Goal: Task Accomplishment & Management: Manage account settings

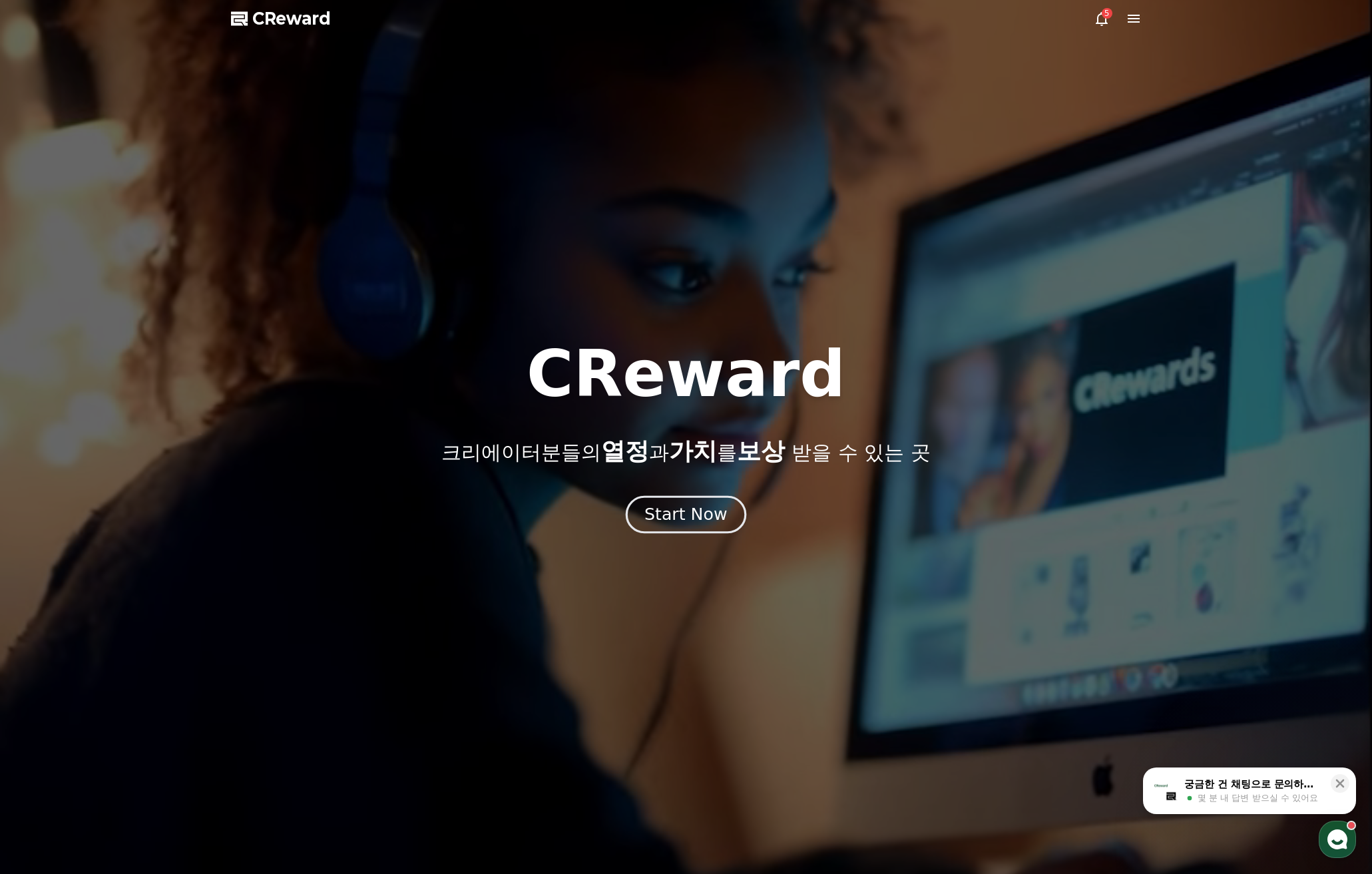
click at [679, 517] on div "Start Now" at bounding box center [685, 514] width 82 height 23
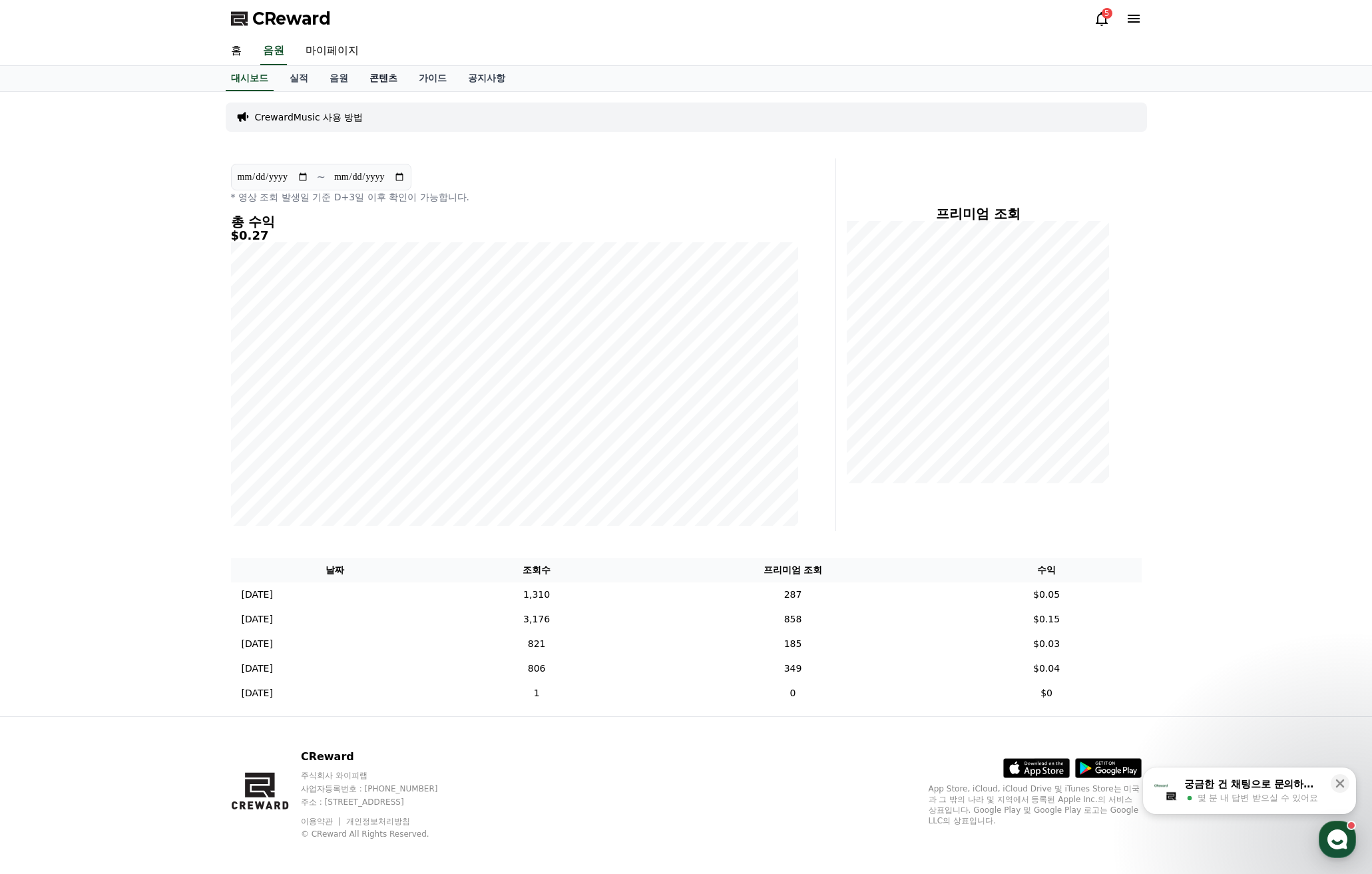
click at [398, 84] on link "콘텐츠" at bounding box center [384, 78] width 50 height 25
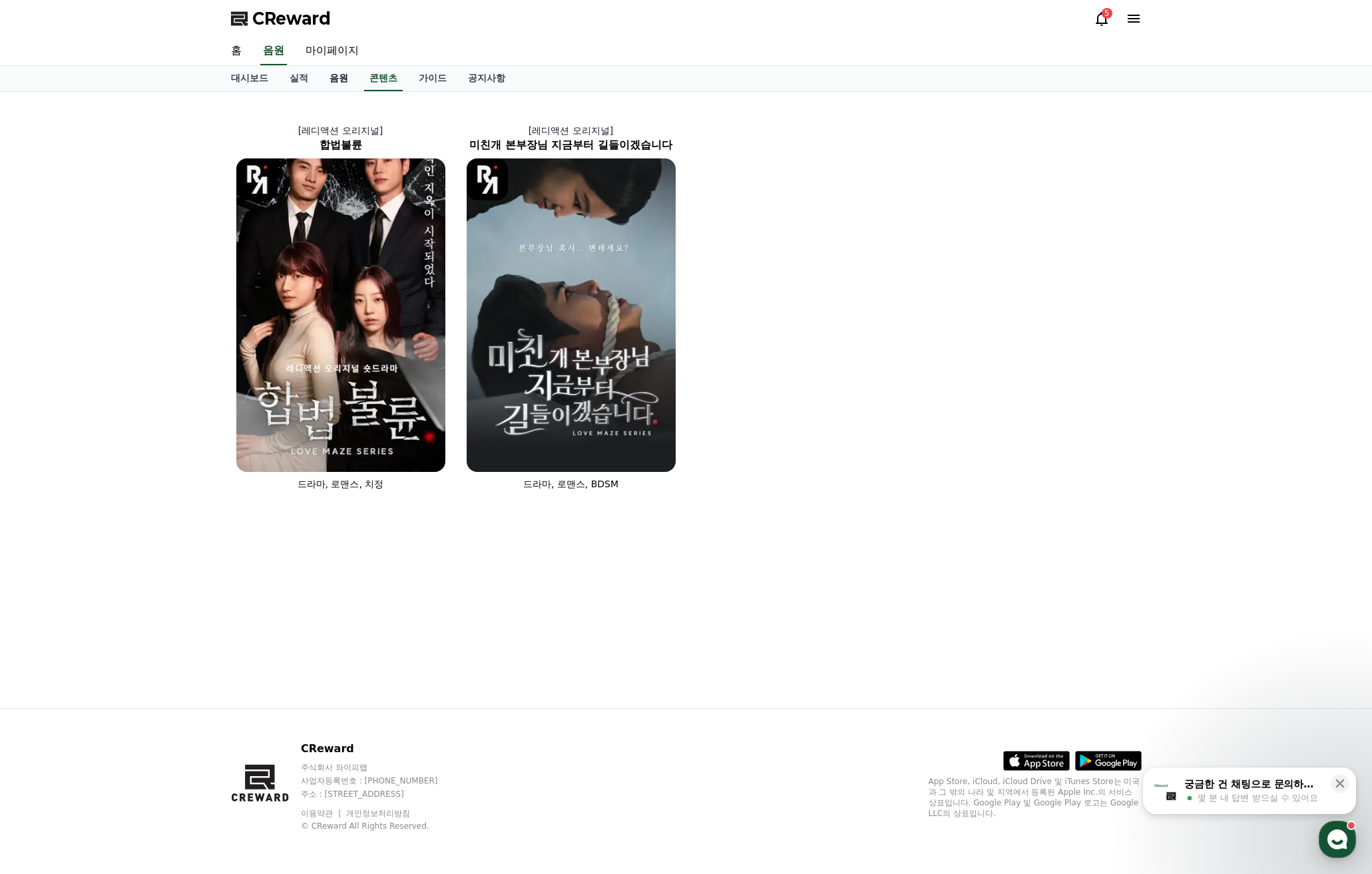
click at [333, 81] on link "음원" at bounding box center [339, 78] width 40 height 25
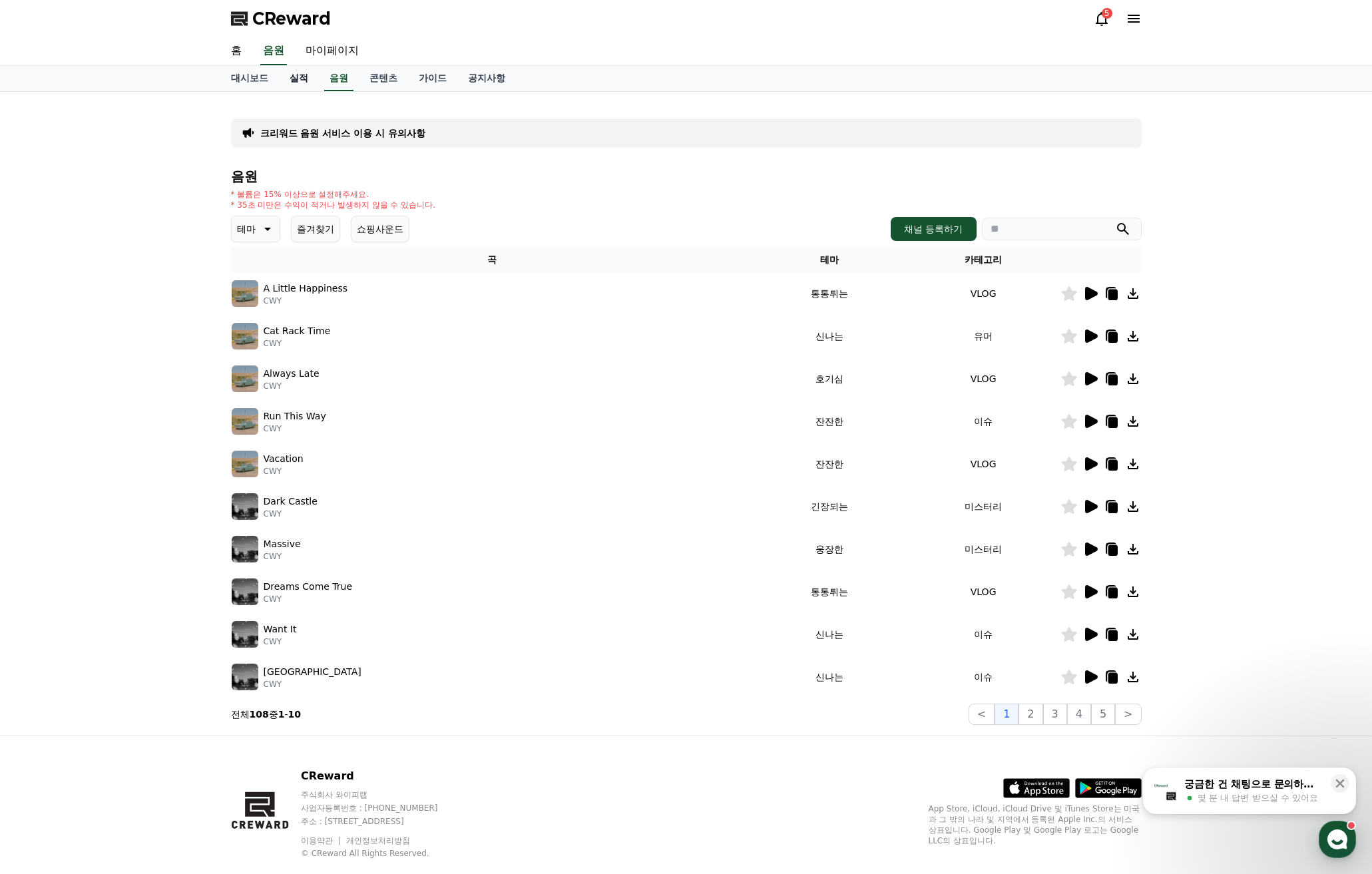
click at [306, 82] on link "실적" at bounding box center [299, 78] width 40 height 25
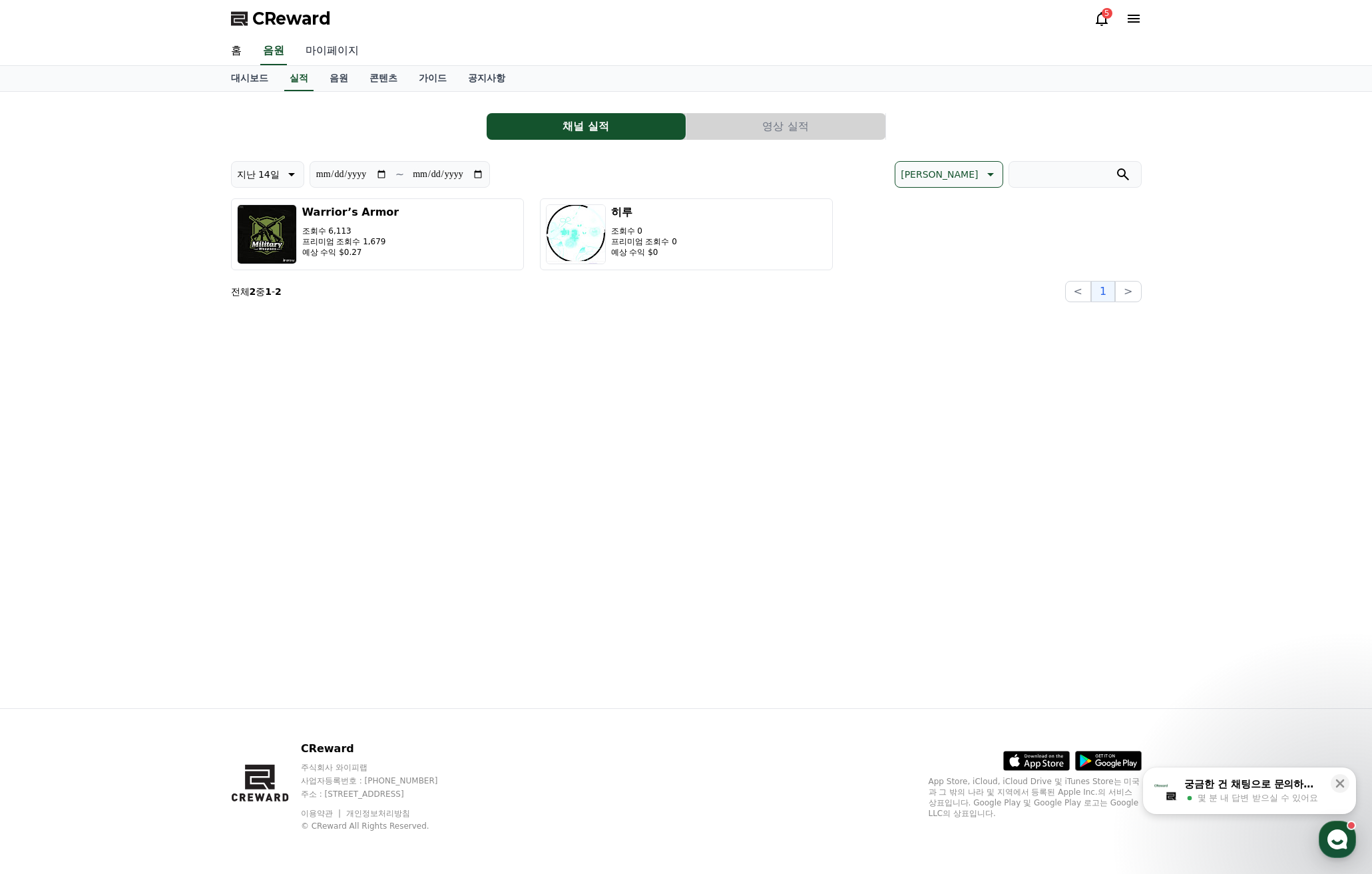
click at [326, 45] on link "마이페이지" at bounding box center [332, 51] width 74 height 28
select select "**********"
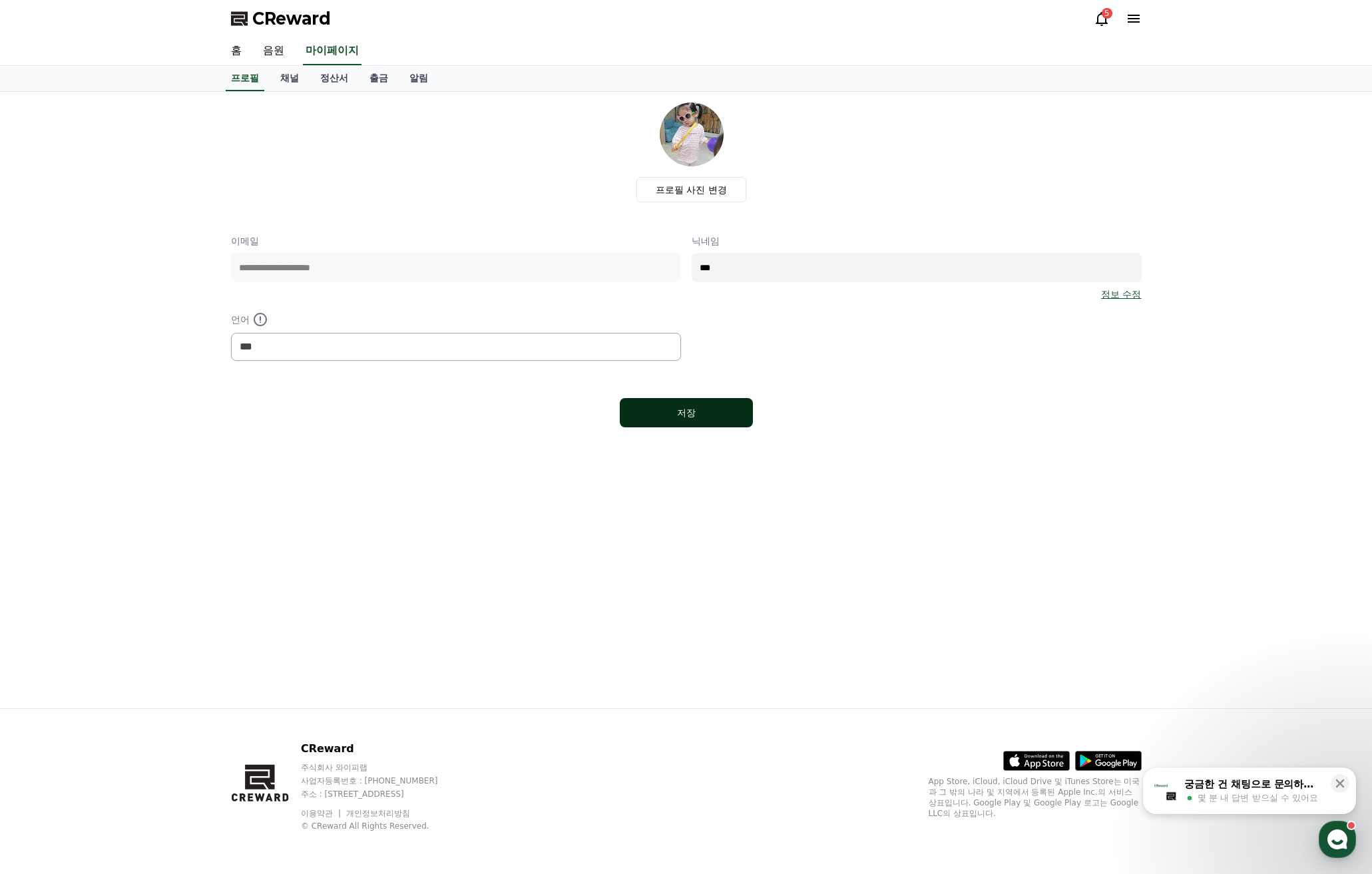
click at [673, 415] on div "저장" at bounding box center [687, 413] width 80 height 13
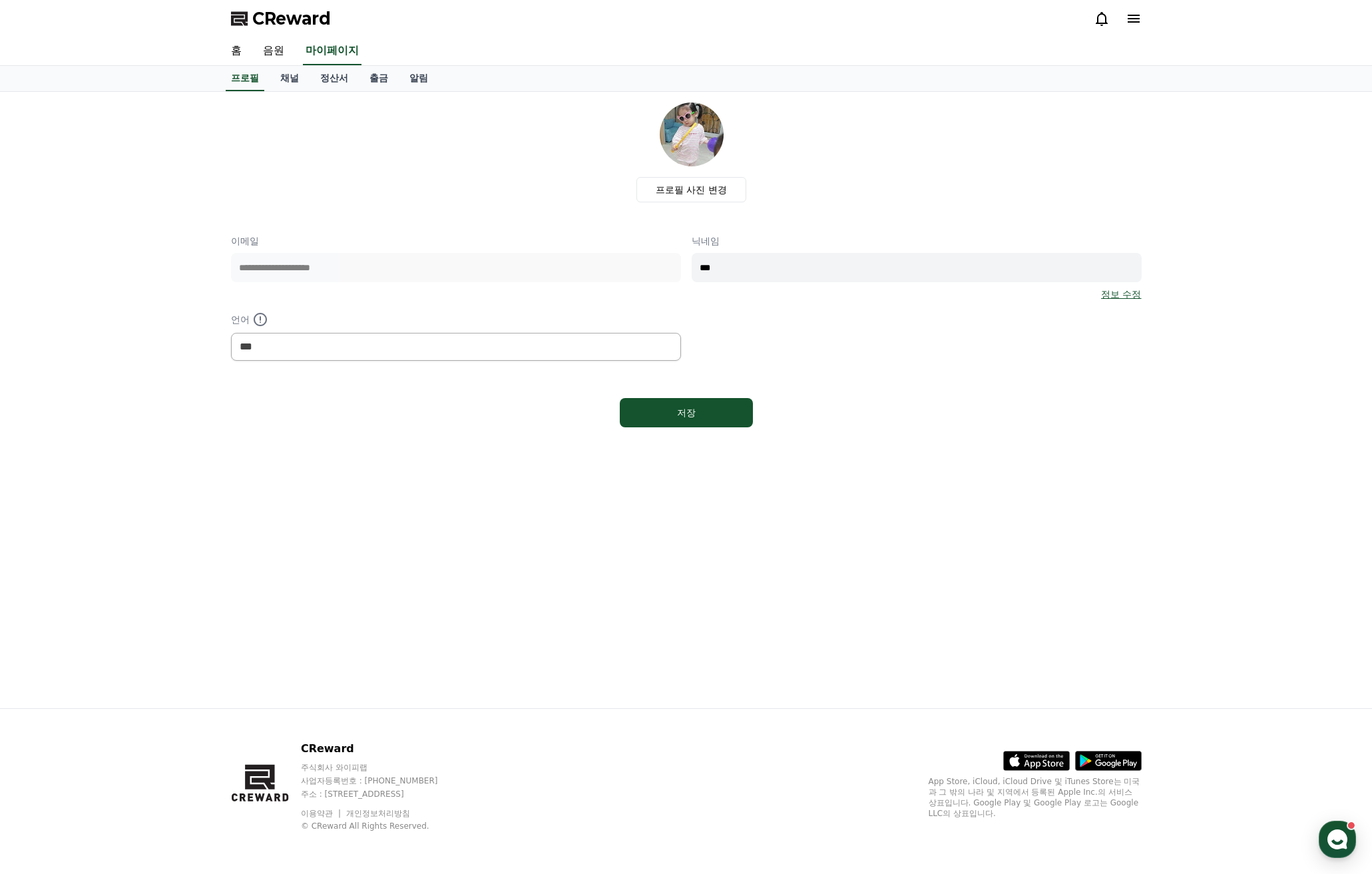
select select "**********"
click at [282, 78] on link "채널" at bounding box center [289, 78] width 40 height 25
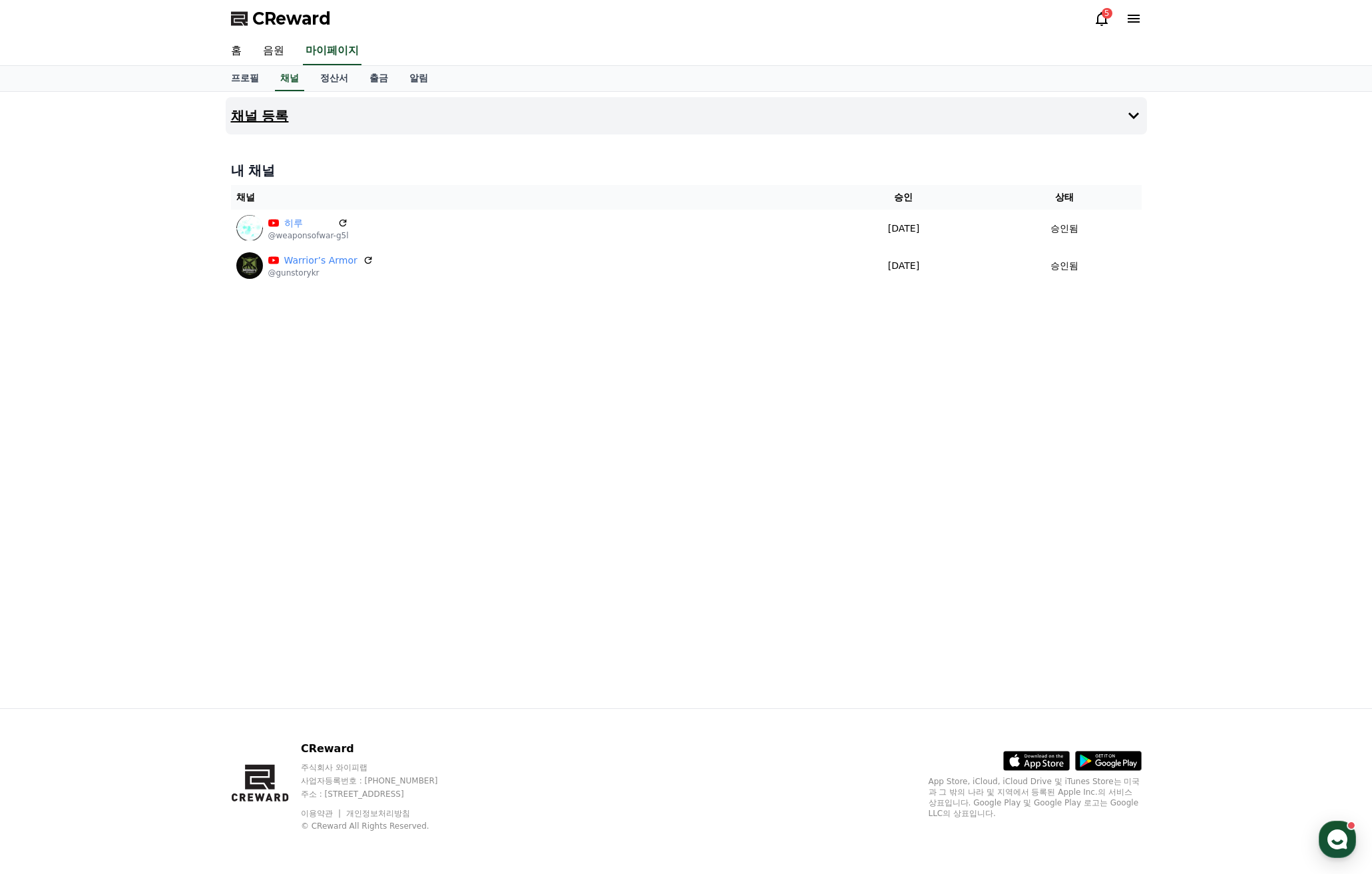
click at [1123, 117] on button "채널 등록" at bounding box center [686, 115] width 921 height 37
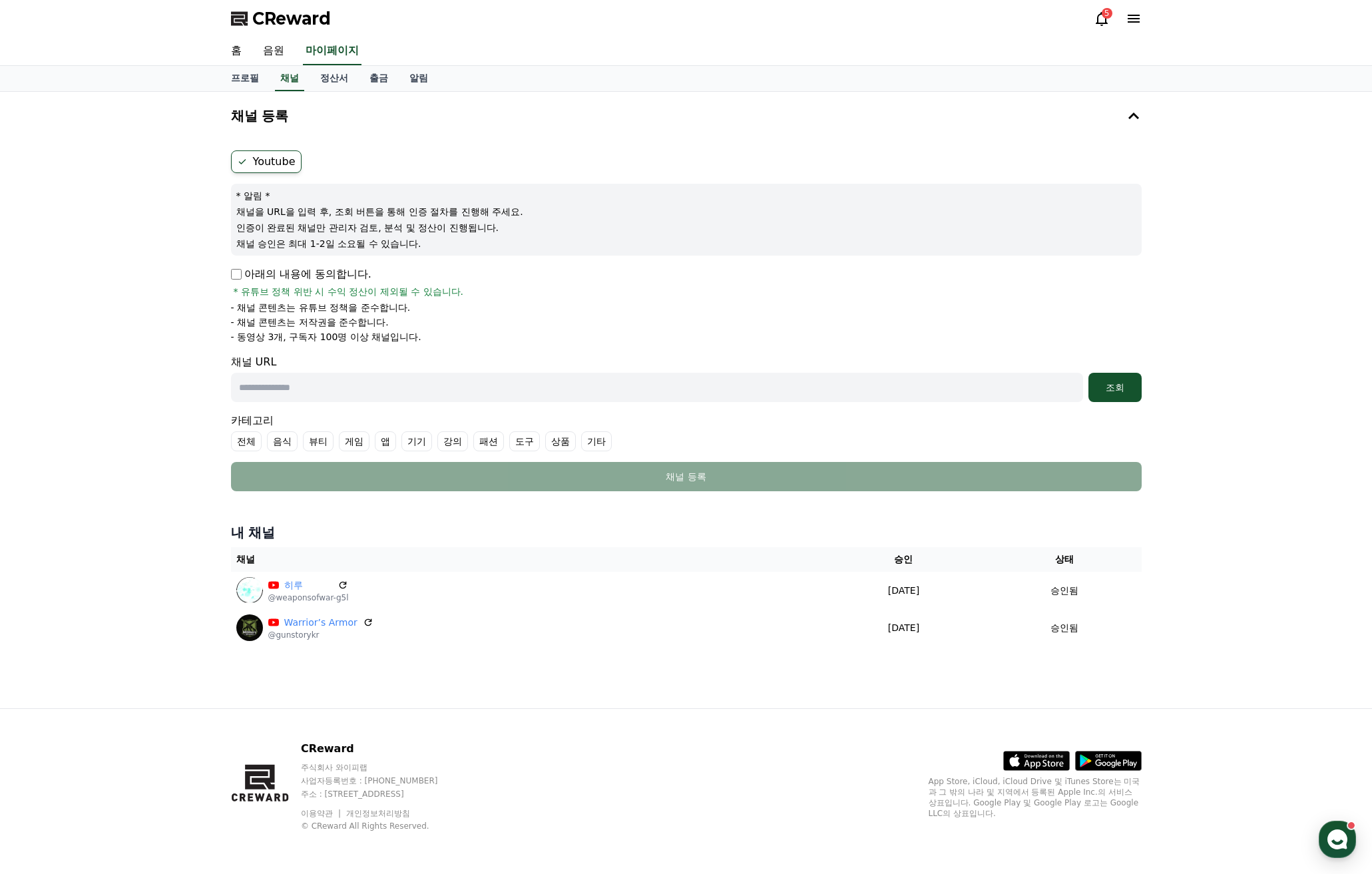
click at [298, 387] on input "text" at bounding box center [657, 387] width 852 height 29
click at [508, 382] on input "text" at bounding box center [657, 387] width 852 height 29
paste input "**********"
type input "**********"
click at [1116, 383] on div "조회" at bounding box center [1115, 387] width 42 height 13
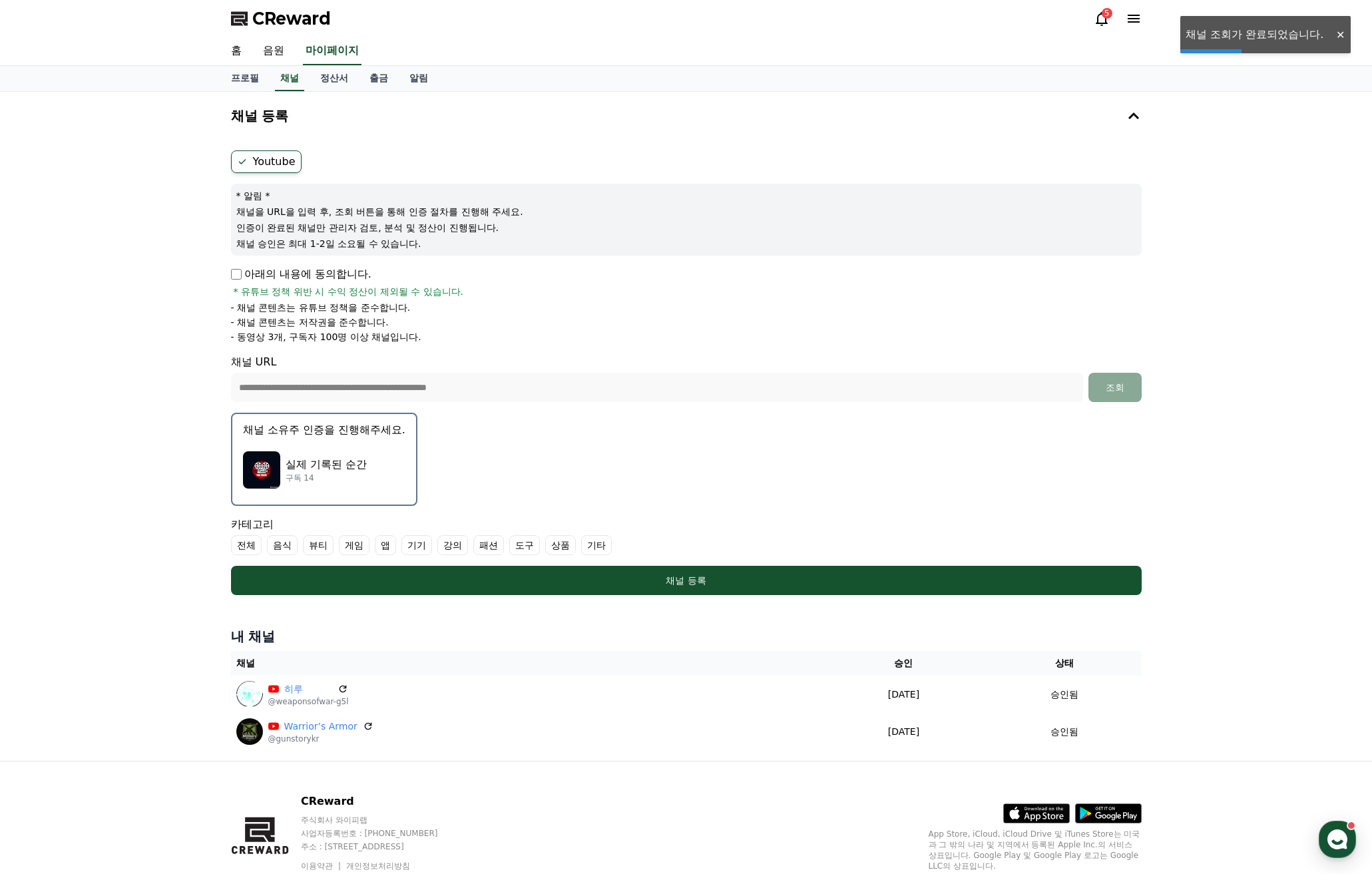
click at [337, 468] on p "실제 기록된 순간" at bounding box center [326, 465] width 82 height 16
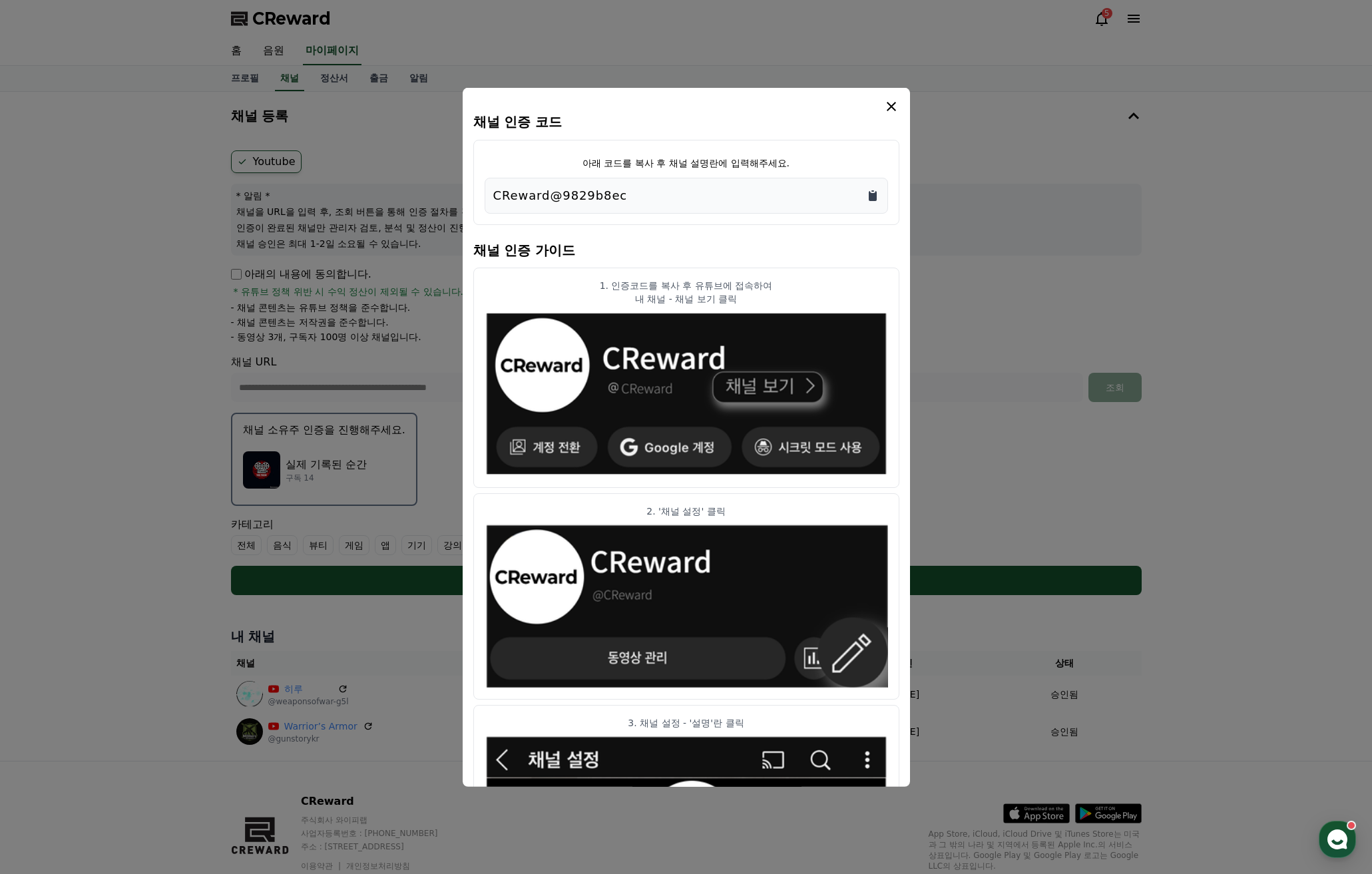
click at [871, 195] on icon "Copy to clipboard" at bounding box center [872, 195] width 8 height 10
click at [891, 109] on icon "modal" at bounding box center [891, 106] width 16 height 16
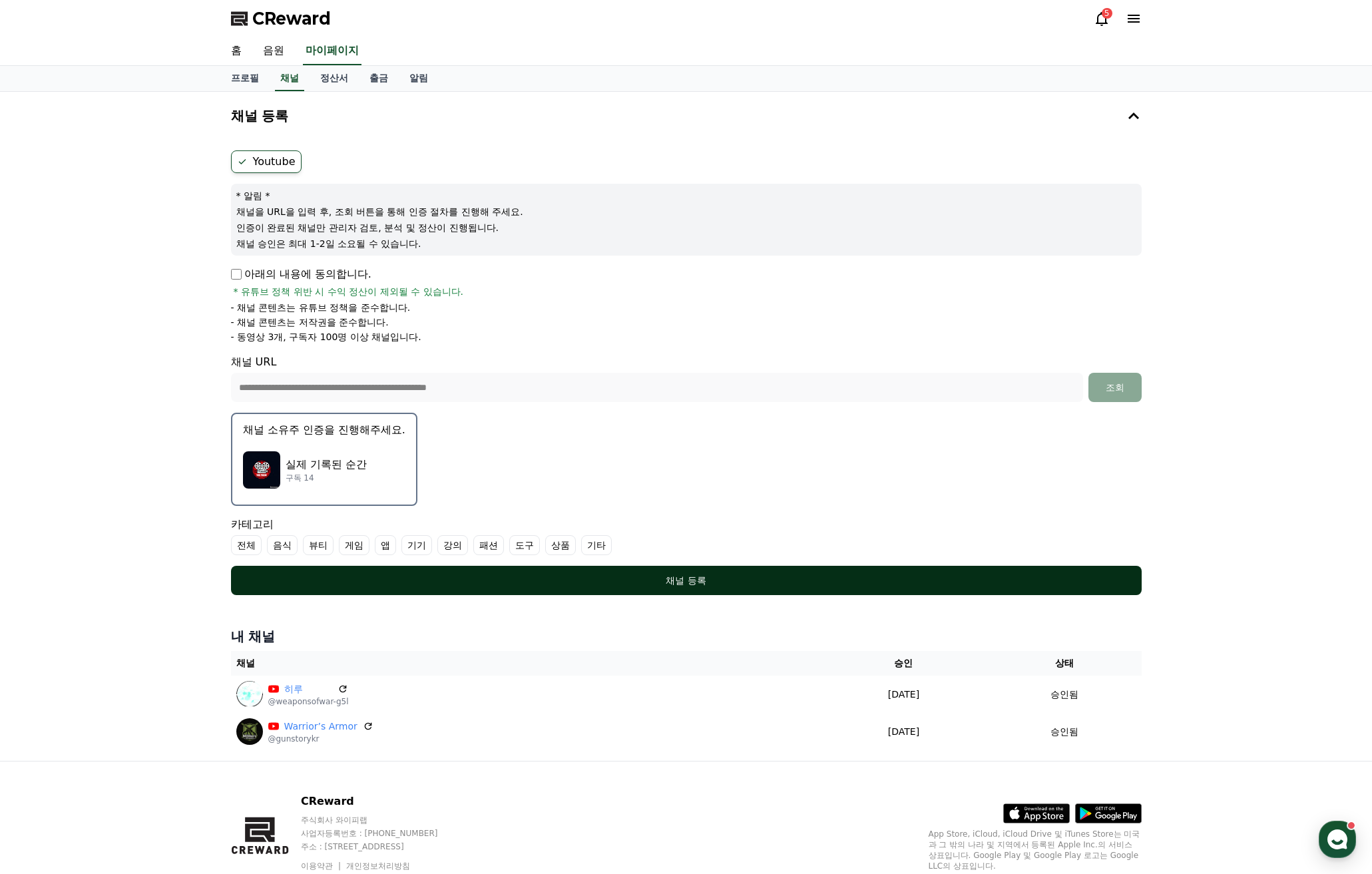
click at [724, 589] on button "채널 등록" at bounding box center [686, 580] width 910 height 29
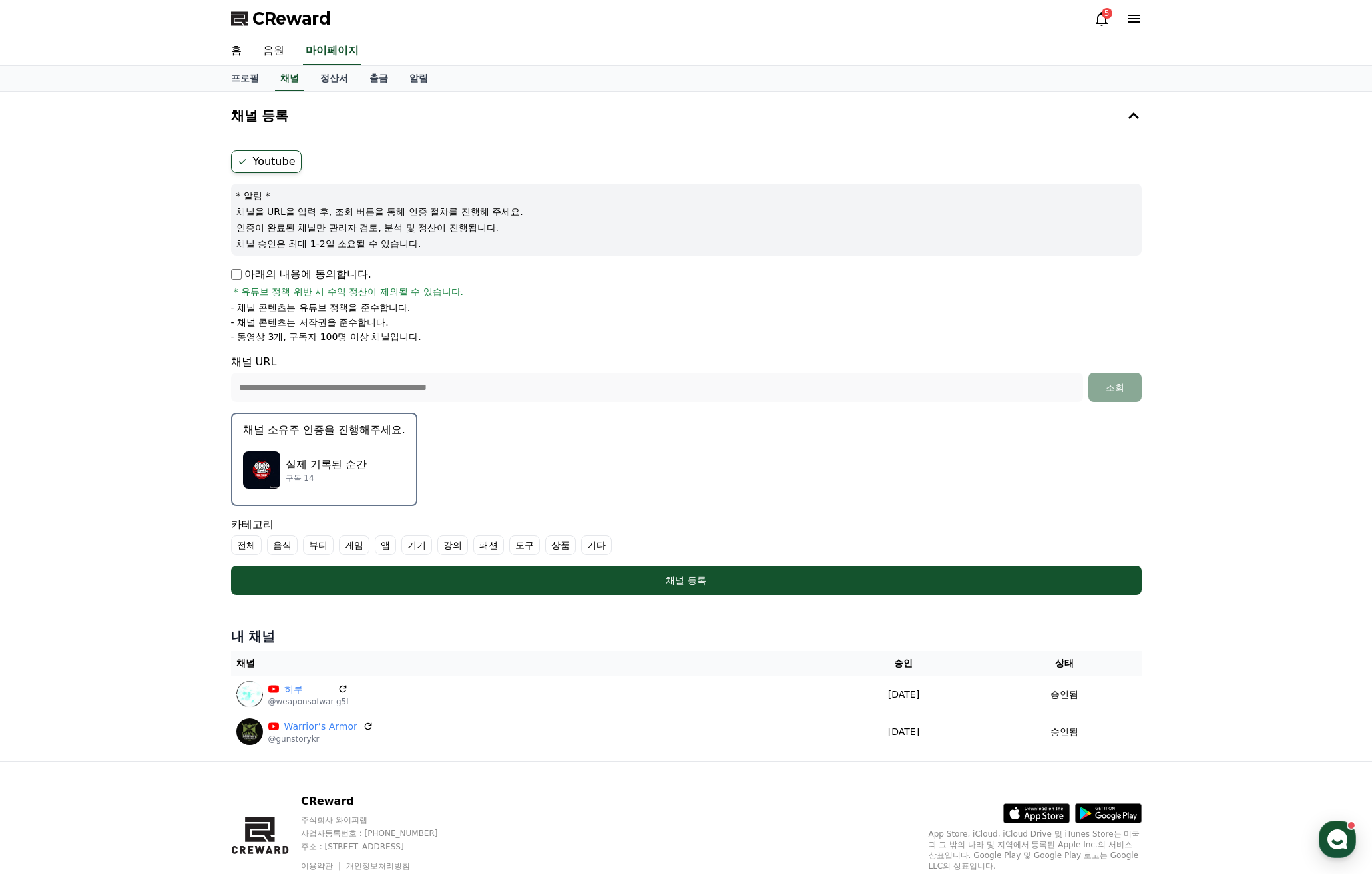
click at [592, 548] on label "기타" at bounding box center [596, 545] width 31 height 20
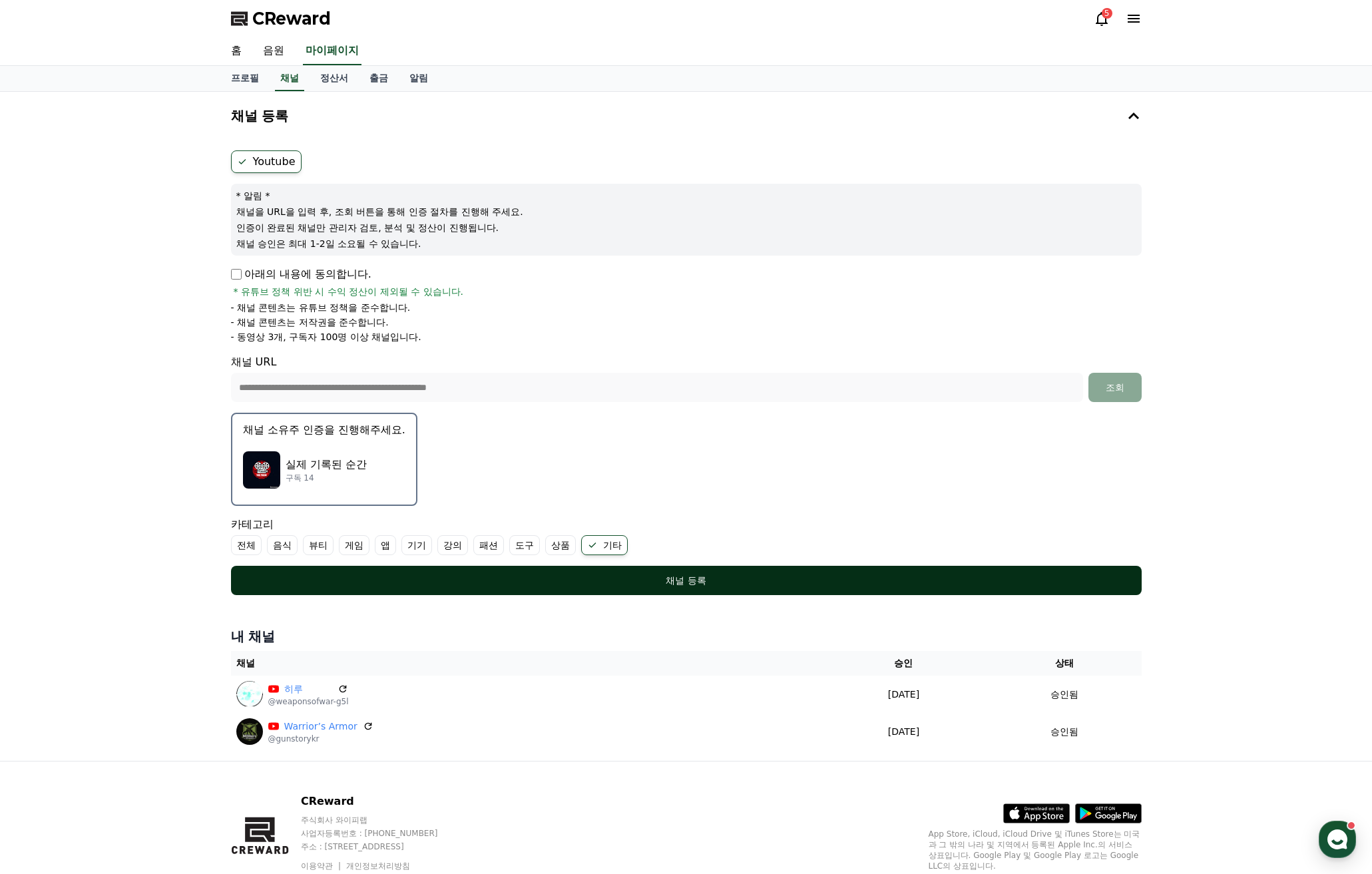
click at [500, 575] on div "채널 등록" at bounding box center [686, 580] width 857 height 13
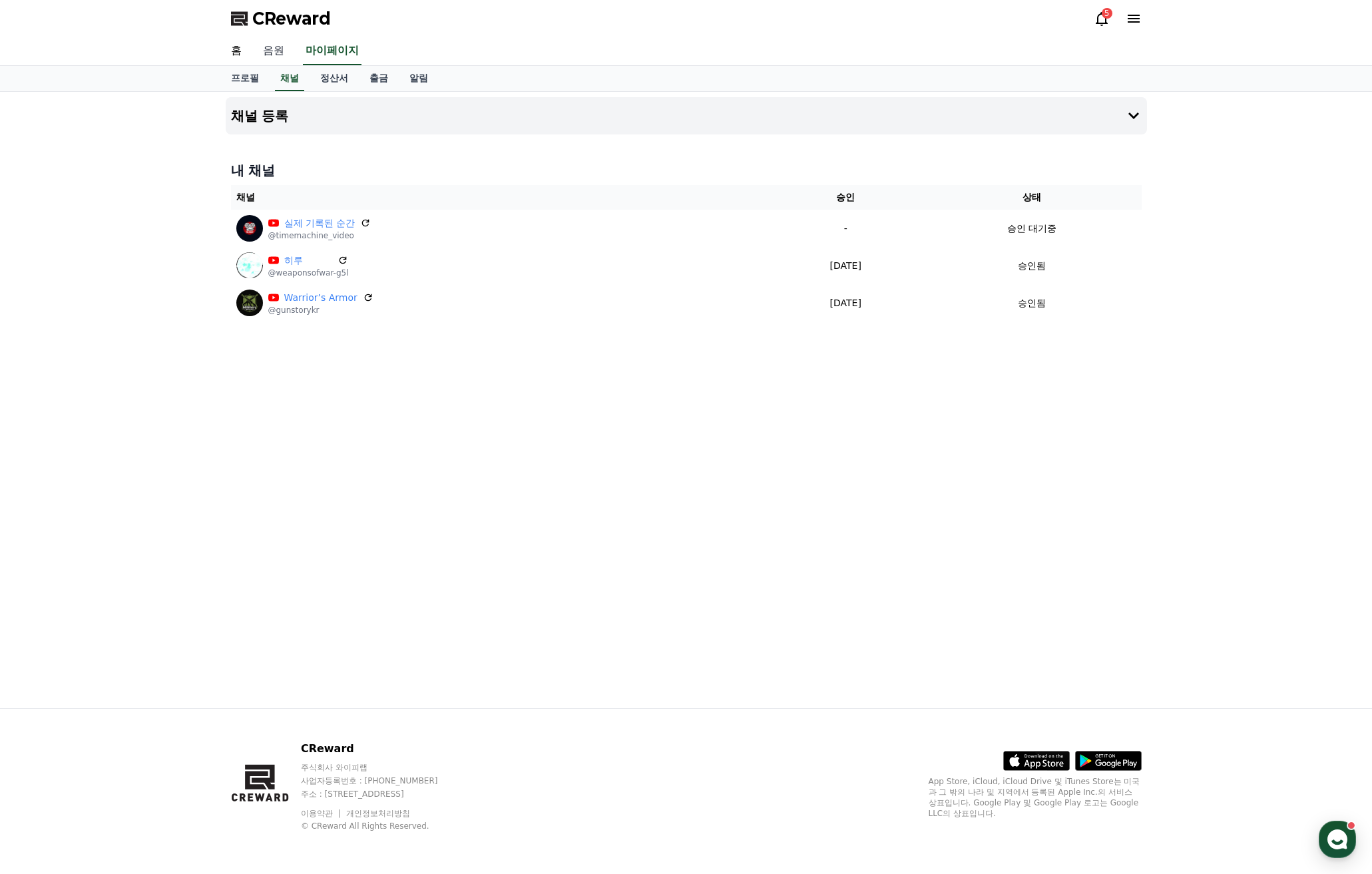
click at [261, 49] on link "음원" at bounding box center [273, 51] width 42 height 28
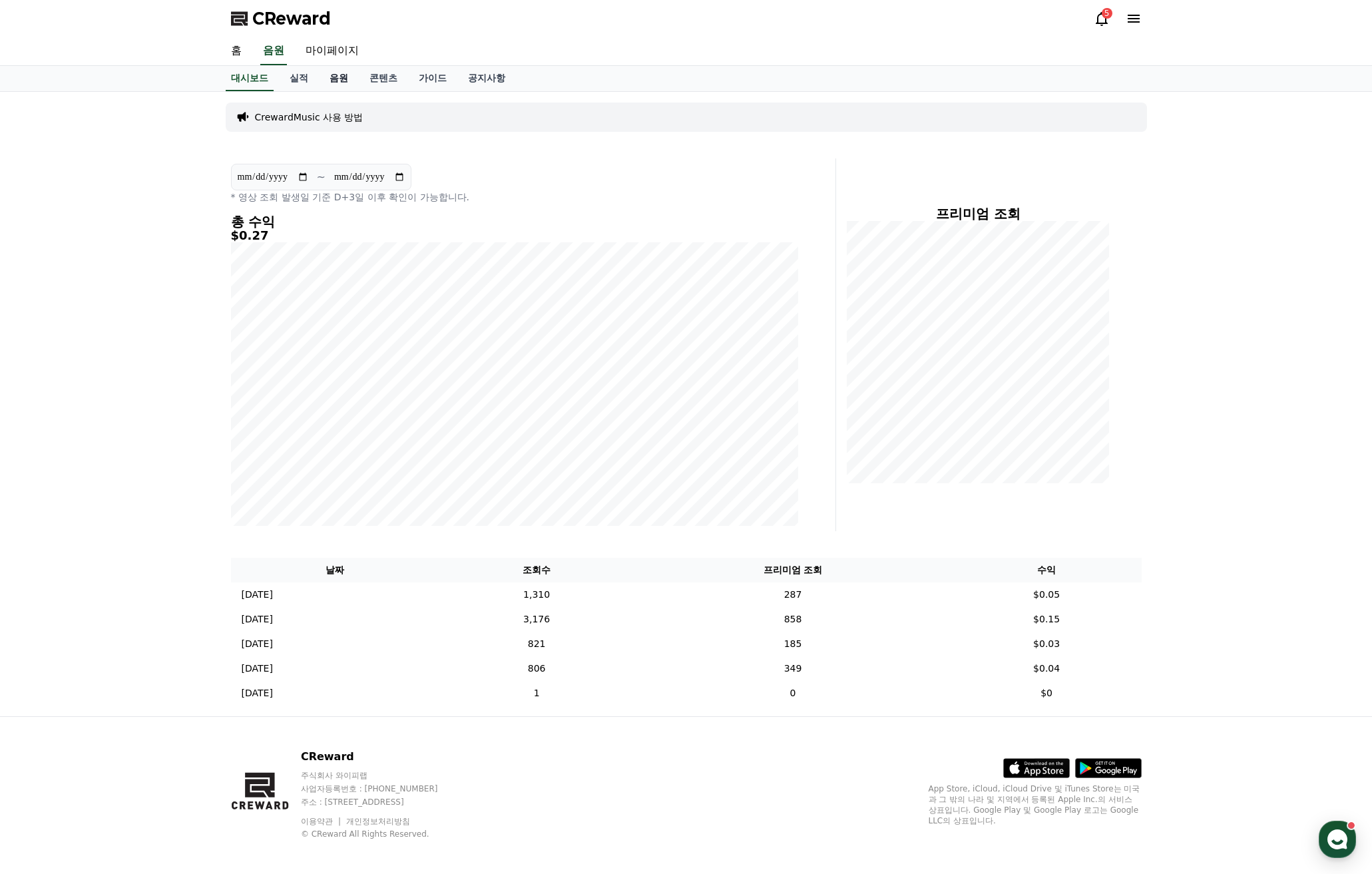
click at [345, 82] on link "음원" at bounding box center [339, 78] width 40 height 25
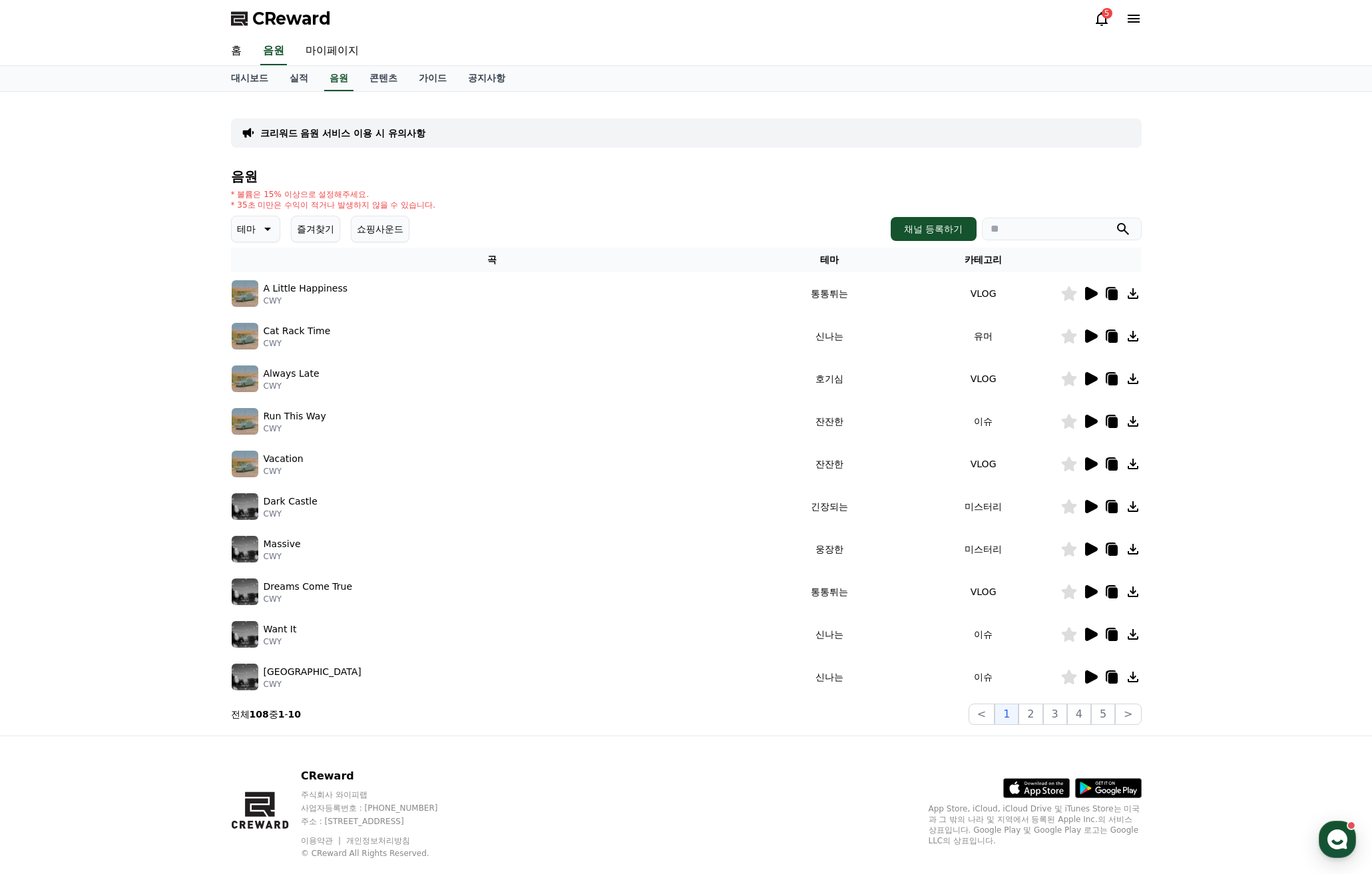
click at [248, 236] on p "테마" at bounding box center [246, 229] width 19 height 19
click at [272, 342] on button "긴장되는" at bounding box center [257, 339] width 48 height 29
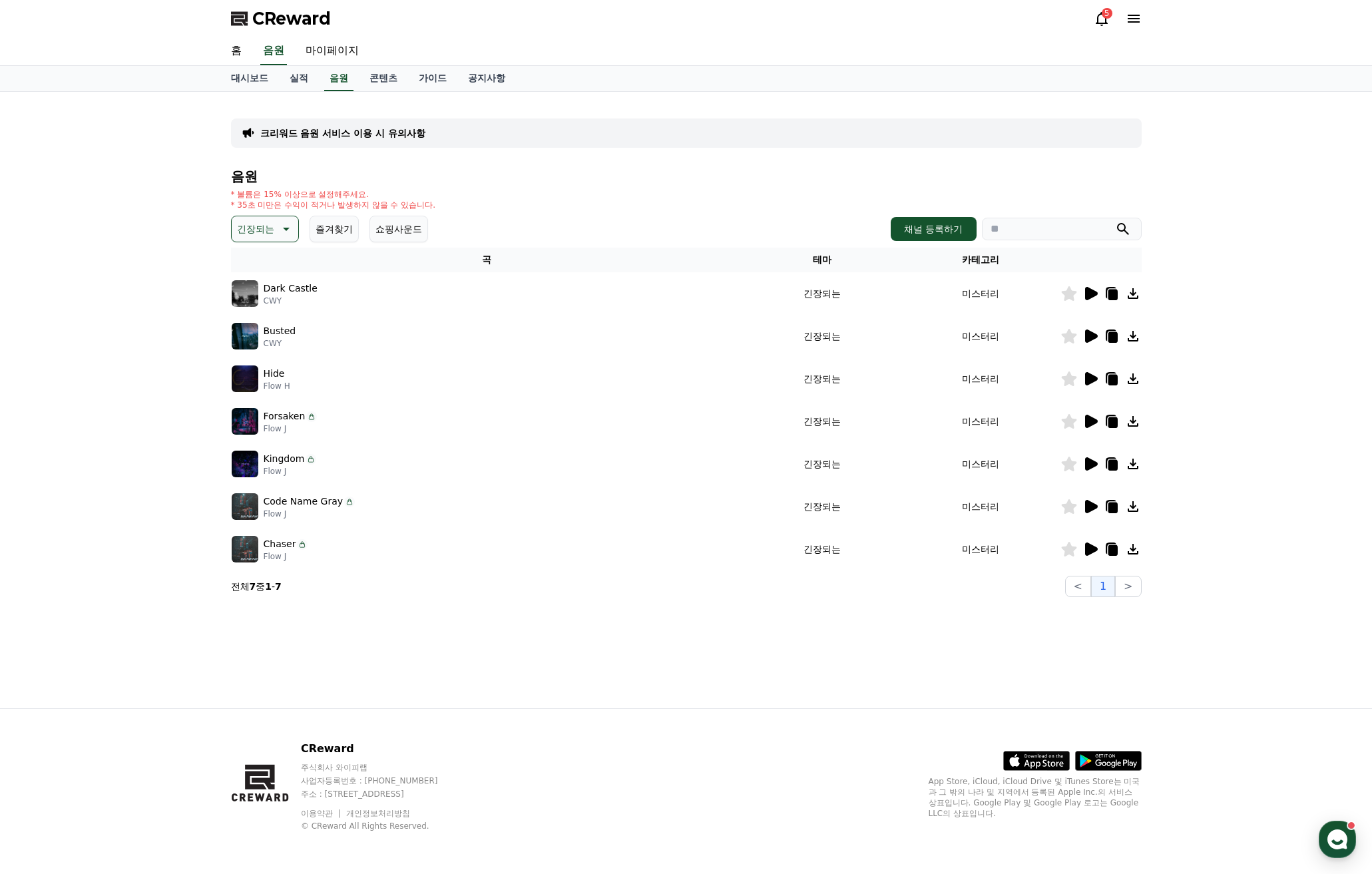
click at [1087, 294] on icon at bounding box center [1091, 294] width 12 height 13
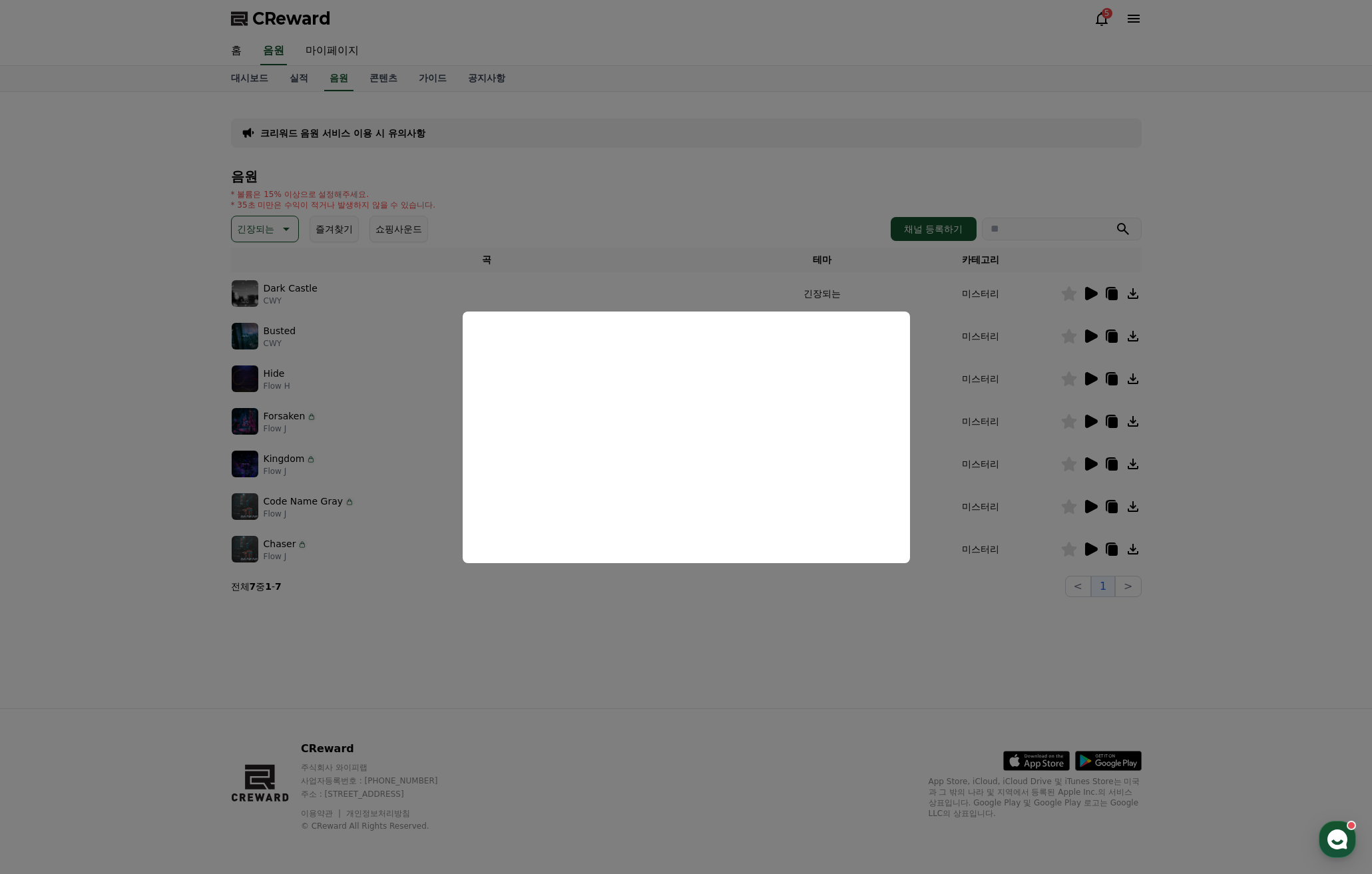
click at [1092, 336] on button "close modal" at bounding box center [686, 437] width 1372 height 874
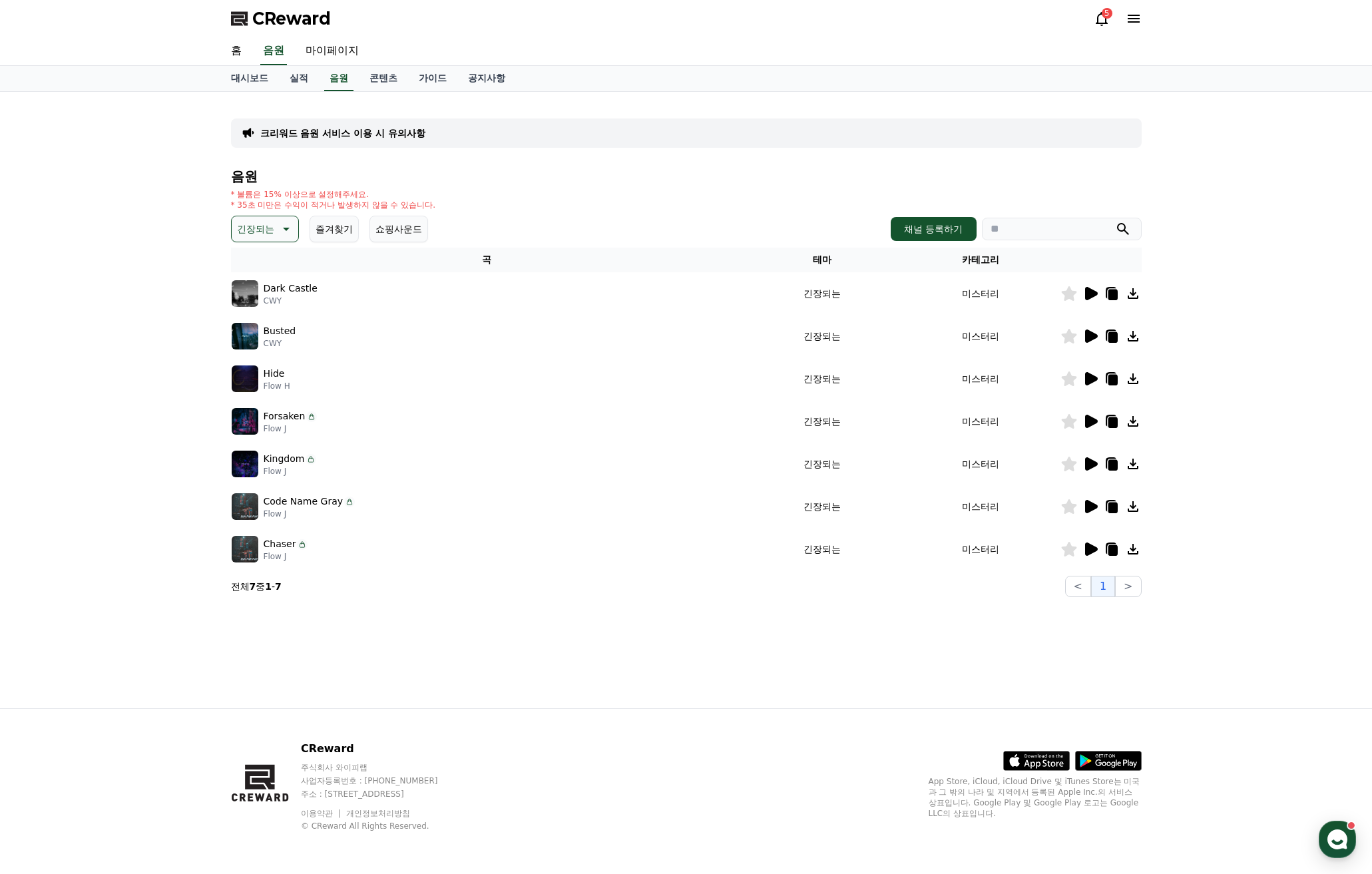
click at [1107, 336] on icon at bounding box center [1111, 336] width 16 height 16
